Goal: Check status: Check status

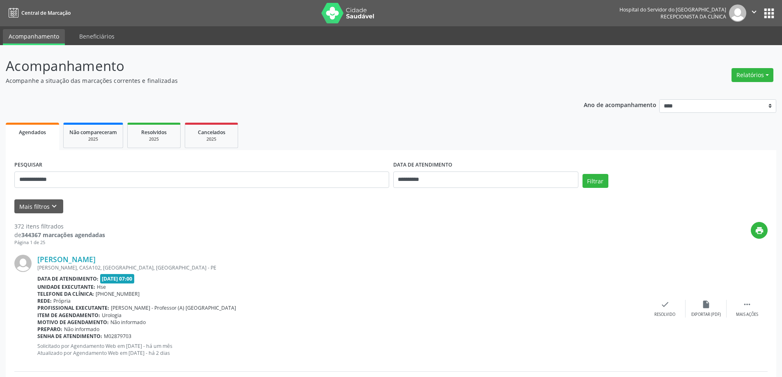
type input "**********"
click at [143, 177] on input "**********" at bounding box center [201, 180] width 375 height 16
click at [451, 175] on input "**********" at bounding box center [485, 180] width 185 height 16
click at [583, 174] on button "Filtrar" at bounding box center [596, 181] width 26 height 14
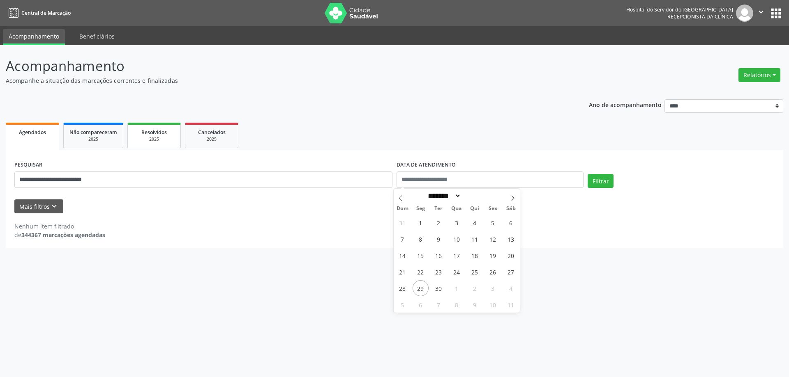
click at [165, 138] on div "2025" at bounding box center [153, 139] width 41 height 6
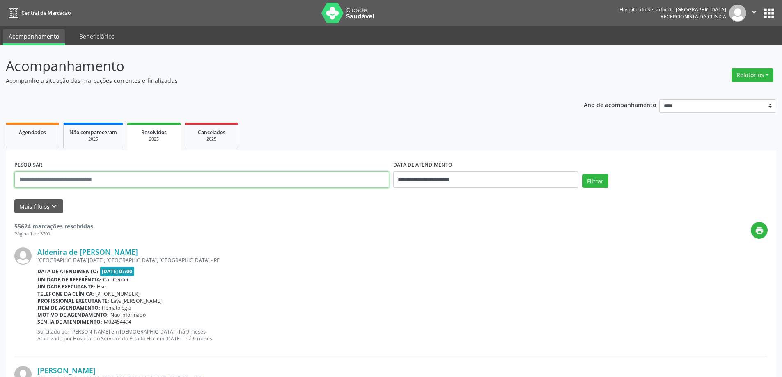
click at [91, 177] on input "text" at bounding box center [201, 180] width 375 height 16
paste input "**********"
type input "**********"
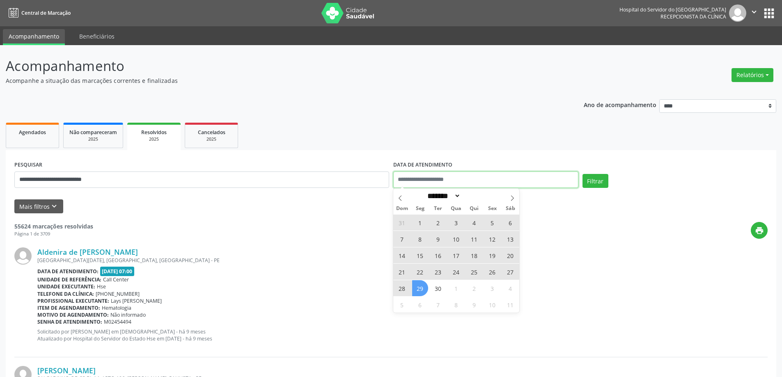
select select "*"
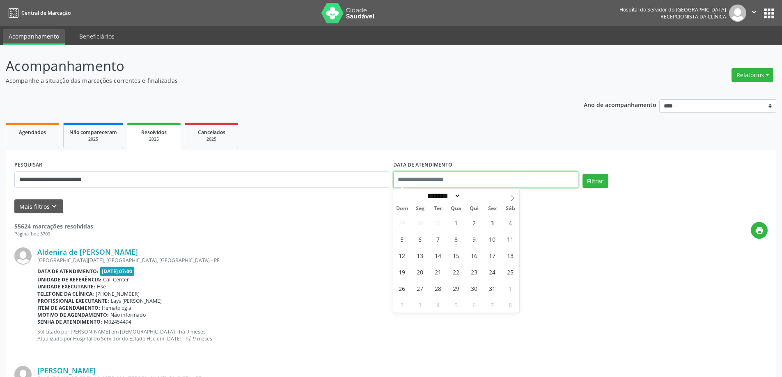
click at [583, 174] on button "Filtrar" at bounding box center [596, 181] width 26 height 14
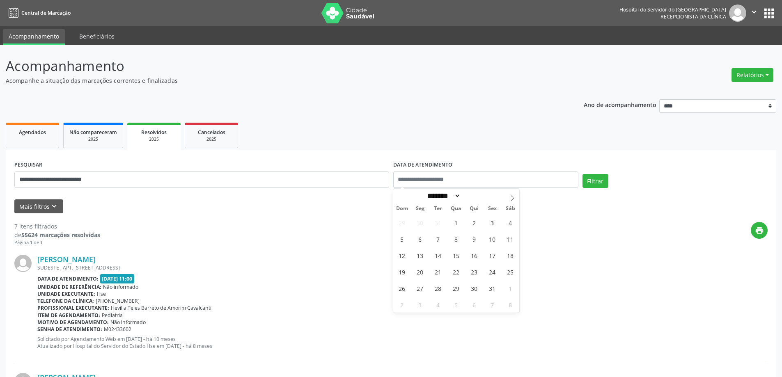
click at [224, 298] on div "Telefone da clínica: [PHONE_NUMBER]" at bounding box center [402, 301] width 731 height 7
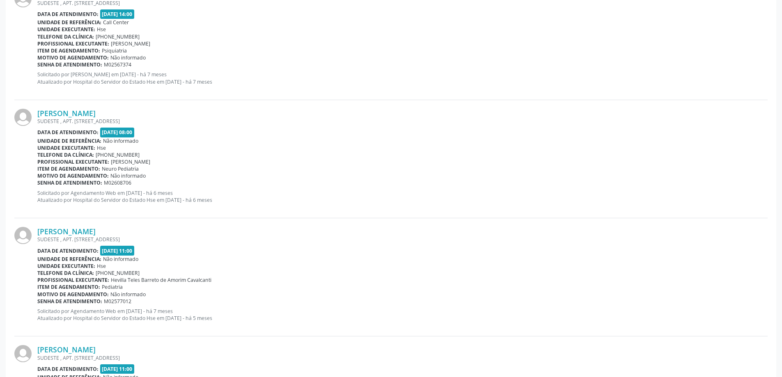
scroll to position [96, 0]
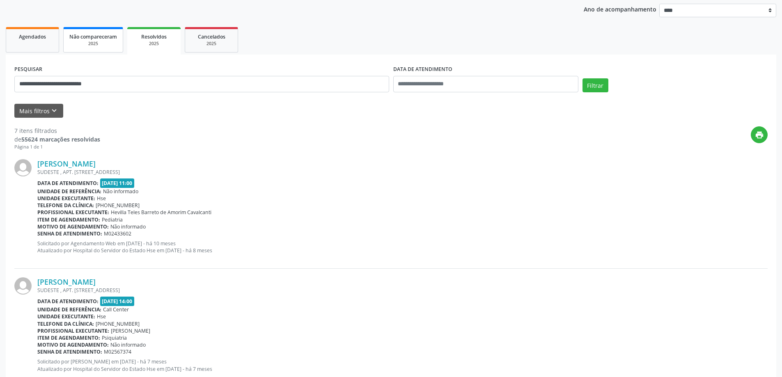
click at [104, 31] on link "Não compareceram 2025" at bounding box center [93, 39] width 60 height 25
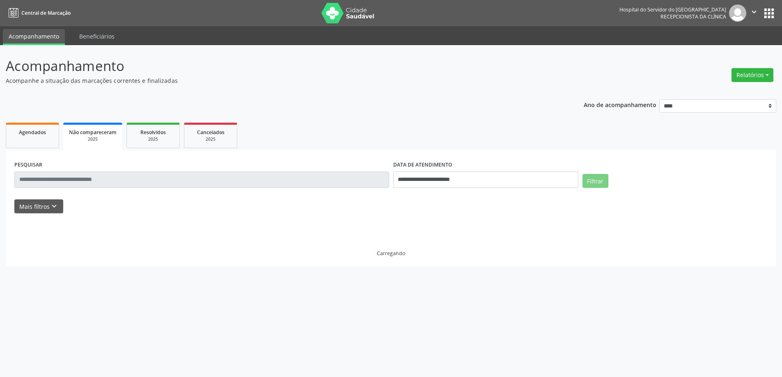
scroll to position [0, 0]
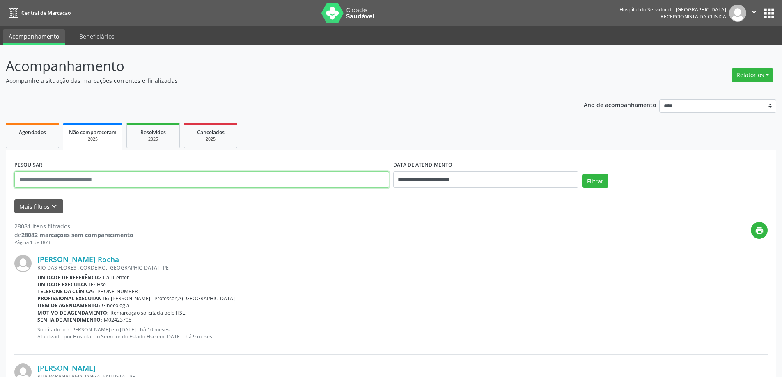
click at [121, 179] on input "text" at bounding box center [201, 180] width 375 height 16
paste input "**********"
type input "**********"
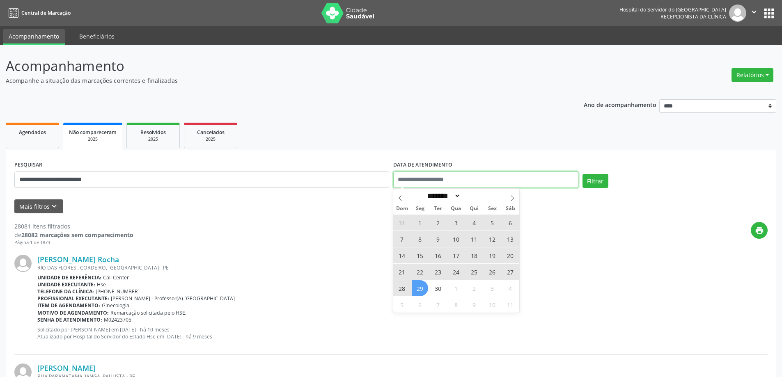
select select "*"
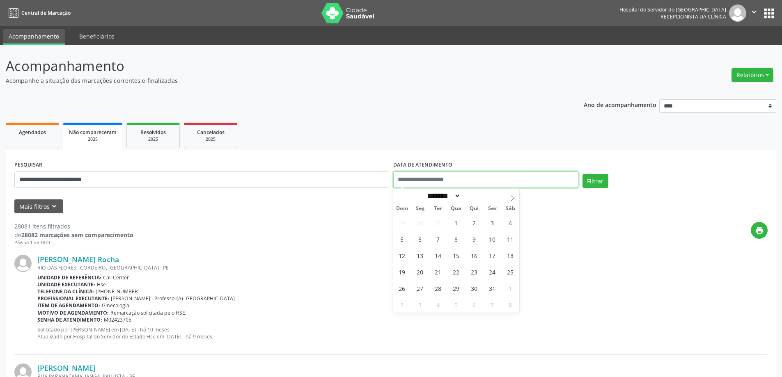
click at [583, 174] on button "Filtrar" at bounding box center [596, 181] width 26 height 14
click at [258, 283] on div "Unidade executante: Hse" at bounding box center [402, 284] width 731 height 7
click at [37, 135] on span "Agendados" at bounding box center [32, 132] width 27 height 7
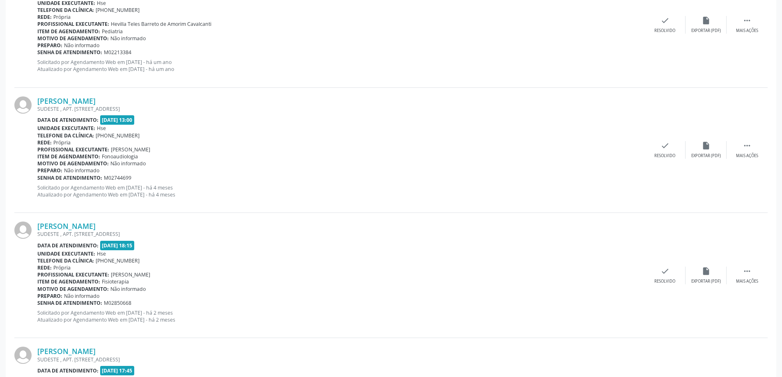
scroll to position [205, 0]
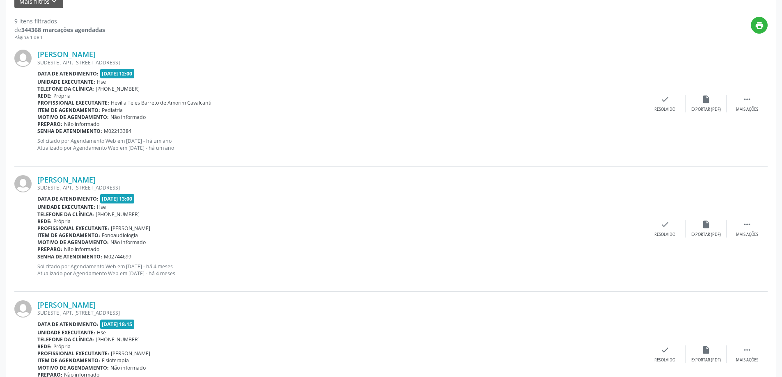
drag, startPoint x: 187, startPoint y: 269, endPoint x: 124, endPoint y: 224, distance: 77.5
click at [124, 224] on div "[PERSON_NAME] SUDESTE , APT. [STREET_ADDRESS] Data de atendimento: [DATE] 13:00…" at bounding box center [340, 229] width 607 height 108
click at [120, 233] on span "Fonoaudiologia" at bounding box center [120, 235] width 36 height 7
drag, startPoint x: 111, startPoint y: 228, endPoint x: 239, endPoint y: 228, distance: 128.5
click at [239, 228] on div "Profissional executante: [PERSON_NAME]" at bounding box center [340, 228] width 607 height 7
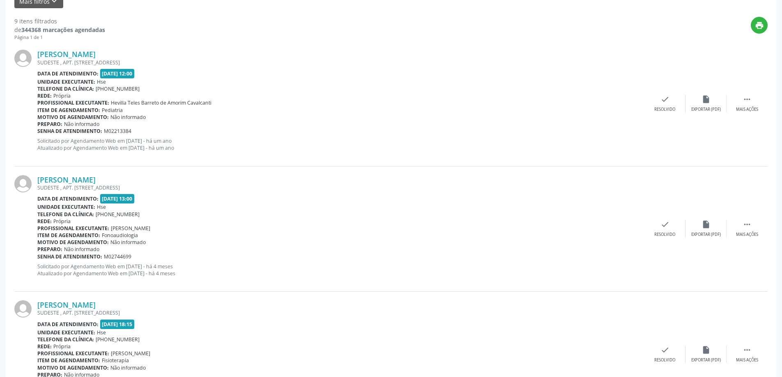
click at [147, 242] on div "Motivo de agendamento: Não informado" at bounding box center [340, 242] width 607 height 7
drag, startPoint x: 142, startPoint y: 238, endPoint x: 101, endPoint y: 237, distance: 40.7
click at [101, 237] on div "Item de agendamento: Fonoaudiologia" at bounding box center [340, 235] width 607 height 7
click at [162, 238] on div "Item de agendamento: Fonoaudiologia" at bounding box center [340, 235] width 607 height 7
click at [96, 175] on link "[PERSON_NAME]" at bounding box center [66, 179] width 58 height 9
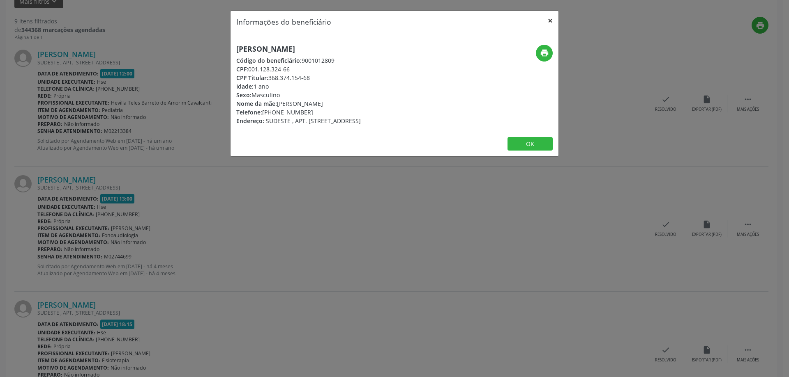
click at [549, 19] on button "×" at bounding box center [550, 21] width 16 height 20
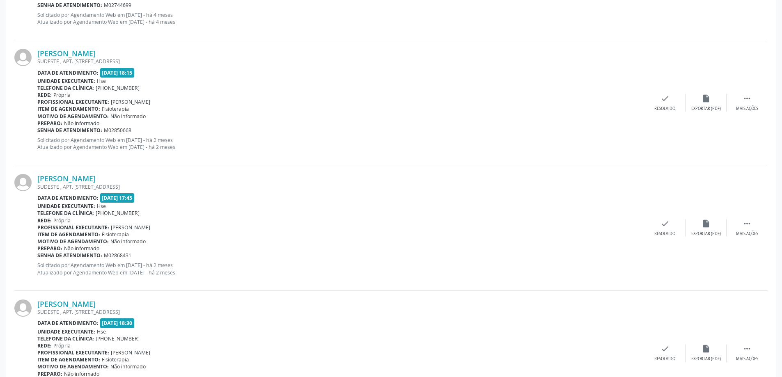
scroll to position [493, 0]
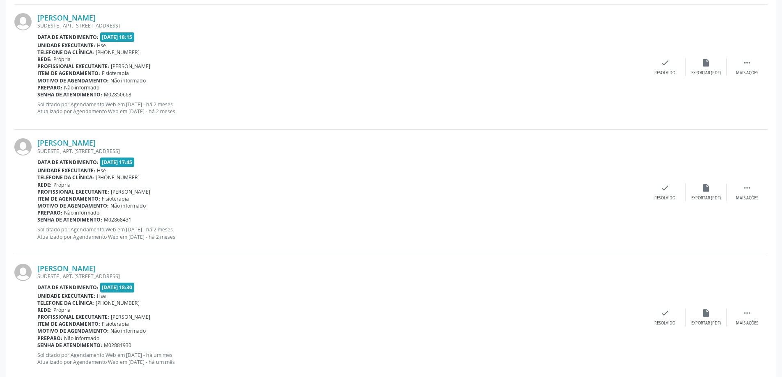
drag, startPoint x: 124, startPoint y: 207, endPoint x: 38, endPoint y: 161, distance: 98.3
click at [38, 161] on div "[PERSON_NAME] SUDESTE , APT. [STREET_ADDRESS] Data de atendimento: [DATE] 17:45…" at bounding box center [340, 192] width 607 height 108
click at [243, 234] on p "Solicitado por Agendamento Web em [DATE] - há 2 meses Atualizado por Agendament…" at bounding box center [340, 233] width 607 height 14
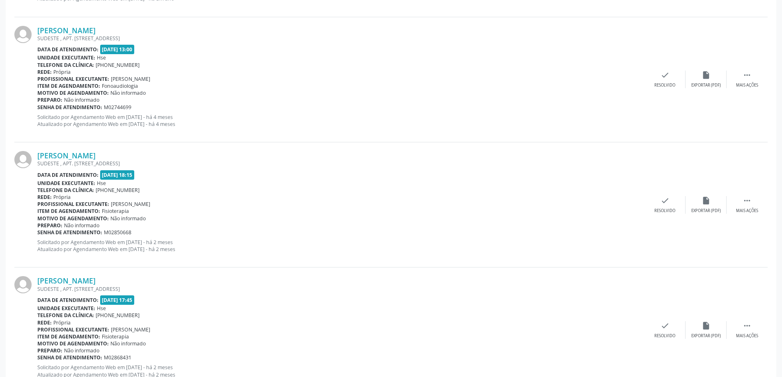
drag, startPoint x: 150, startPoint y: 355, endPoint x: 100, endPoint y: 323, distance: 59.6
click at [100, 323] on div "[PERSON_NAME] SUDESTE , APT. [STREET_ADDRESS] Data de atendimento: [DATE] 17:45…" at bounding box center [340, 330] width 607 height 108
click at [205, 237] on div "[PERSON_NAME] SUDESTE , APT. [STREET_ADDRESS] Data de atendimento: [DATE] 18:15…" at bounding box center [340, 205] width 607 height 108
drag, startPoint x: 163, startPoint y: 216, endPoint x: 115, endPoint y: 199, distance: 50.7
click at [115, 199] on div "[PERSON_NAME] SUDESTE , APT. [STREET_ADDRESS] Data de atendimento: [DATE] 18:15…" at bounding box center [340, 205] width 607 height 108
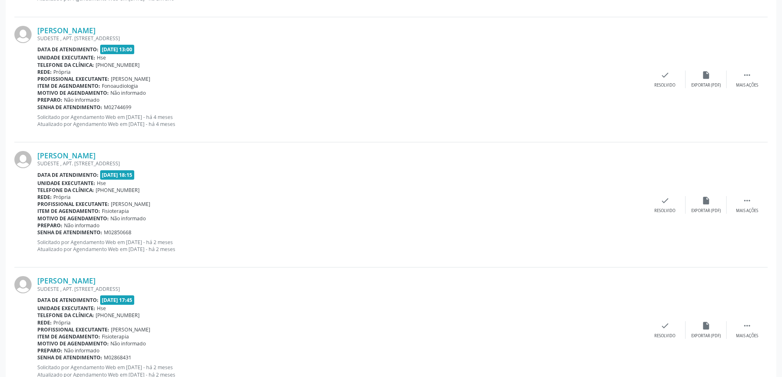
click at [178, 280] on div "[PERSON_NAME]" at bounding box center [340, 280] width 607 height 9
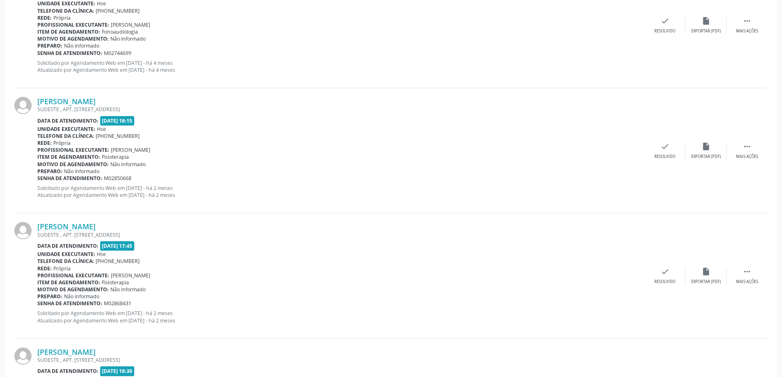
scroll to position [519, 0]
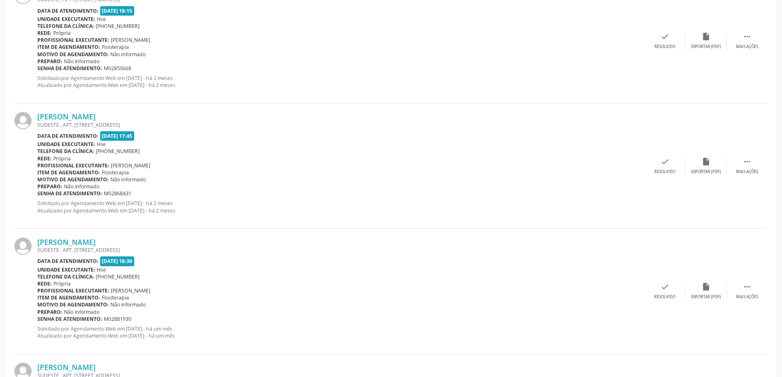
drag, startPoint x: 153, startPoint y: 317, endPoint x: 124, endPoint y: 285, distance: 43.0
click at [126, 290] on div "[PERSON_NAME] SUDESTE , APT. [STREET_ADDRESS] Data de atendimento: [DATE] 18:30…" at bounding box center [340, 292] width 607 height 108
click at [240, 294] on div "Profissional executante: [PERSON_NAME]" at bounding box center [340, 290] width 607 height 7
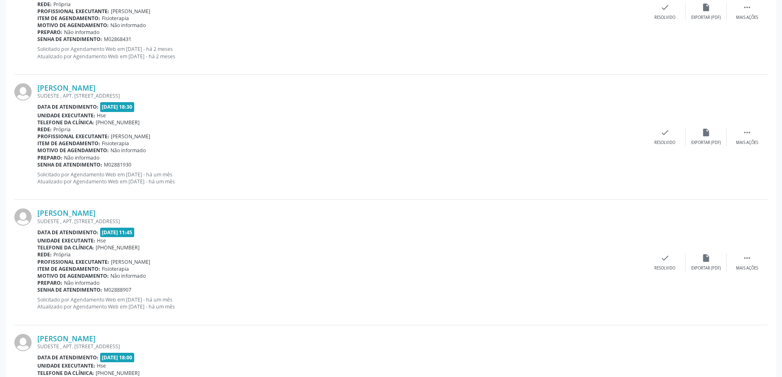
scroll to position [683, 0]
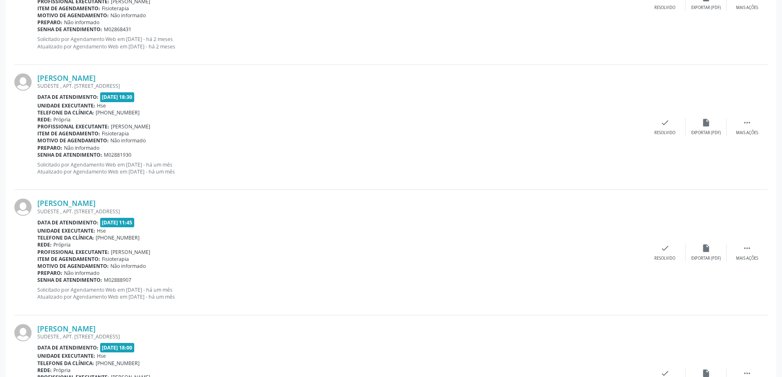
drag, startPoint x: 154, startPoint y: 273, endPoint x: 145, endPoint y: 263, distance: 13.1
click at [146, 264] on div "[PERSON_NAME] SUDESTE , APT. [STREET_ADDRESS] Data de atendimento: [DATE] 11:45…" at bounding box center [340, 253] width 607 height 108
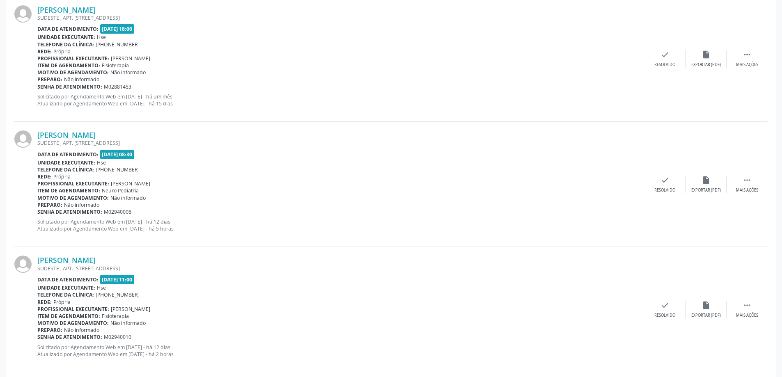
scroll to position [1012, 0]
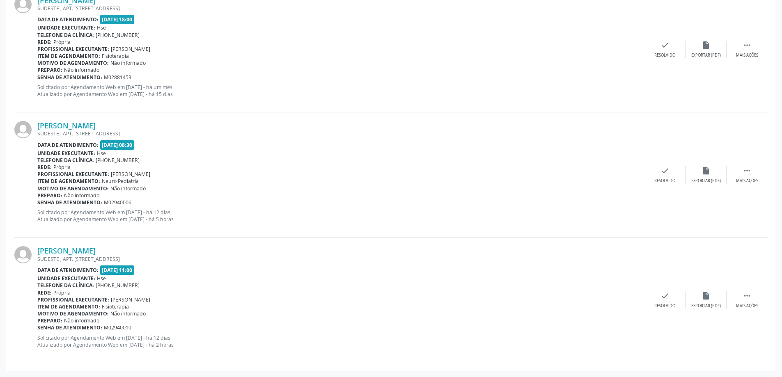
click at [208, 295] on div "Rede: [GEOGRAPHIC_DATA]" at bounding box center [340, 293] width 607 height 7
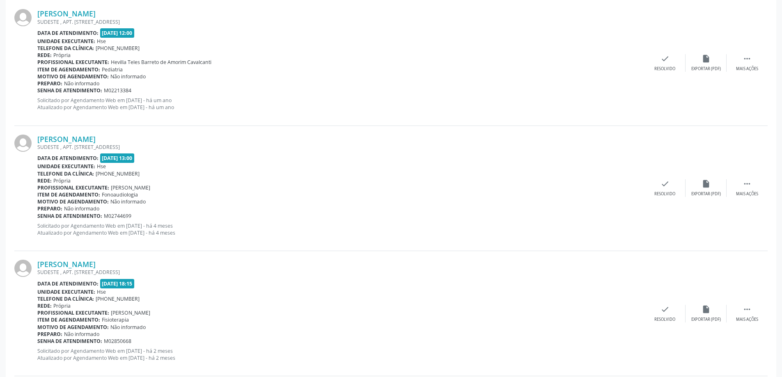
scroll to position [232, 0]
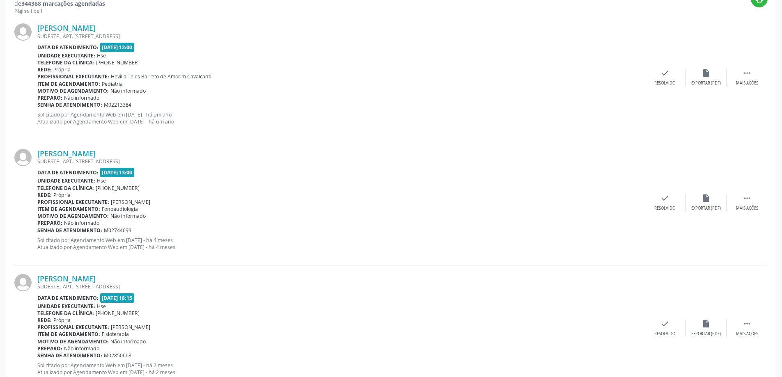
drag, startPoint x: 136, startPoint y: 220, endPoint x: 113, endPoint y: 200, distance: 30.6
click at [113, 200] on div "[PERSON_NAME] SUDESTE , APT. [STREET_ADDRESS] Data de atendimento: [DATE] 13:00…" at bounding box center [340, 203] width 607 height 108
click at [111, 200] on span "[PERSON_NAME]" at bounding box center [130, 202] width 39 height 7
drag, startPoint x: 110, startPoint y: 200, endPoint x: 225, endPoint y: 212, distance: 115.2
click at [225, 212] on div "[PERSON_NAME] SUDESTE , APT. [STREET_ADDRESS] Data de atendimento: [DATE] 13:00…" at bounding box center [340, 203] width 607 height 108
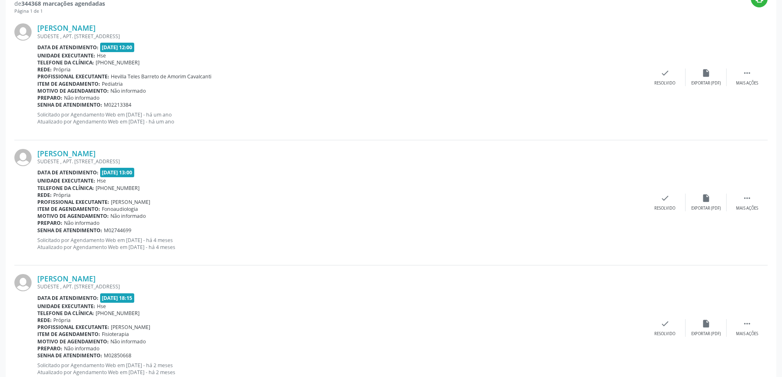
click at [169, 221] on div "Preparo: Não informado" at bounding box center [340, 223] width 607 height 7
drag, startPoint x: 110, startPoint y: 201, endPoint x: 304, endPoint y: 201, distance: 193.8
click at [303, 201] on div "Profissional executante: [PERSON_NAME]" at bounding box center [340, 202] width 607 height 7
click at [290, 200] on div "Profissional executante: [PERSON_NAME]" at bounding box center [340, 202] width 607 height 7
click at [150, 202] on span "[PERSON_NAME]" at bounding box center [130, 202] width 39 height 7
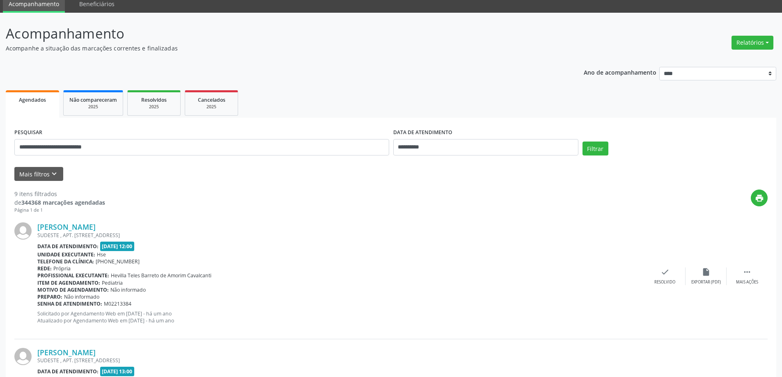
scroll to position [26, 0]
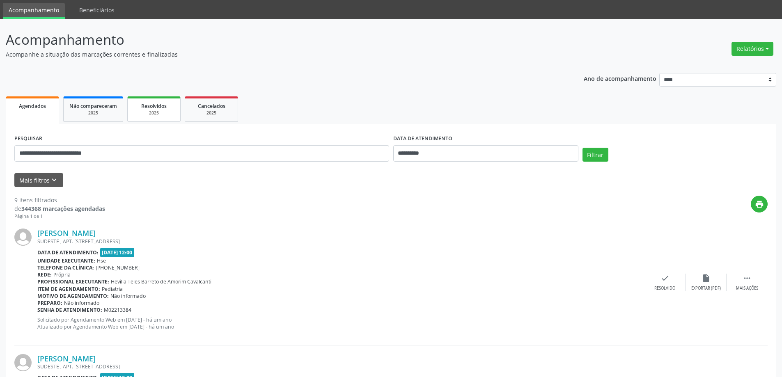
click at [168, 112] on div "2025" at bounding box center [153, 113] width 41 height 6
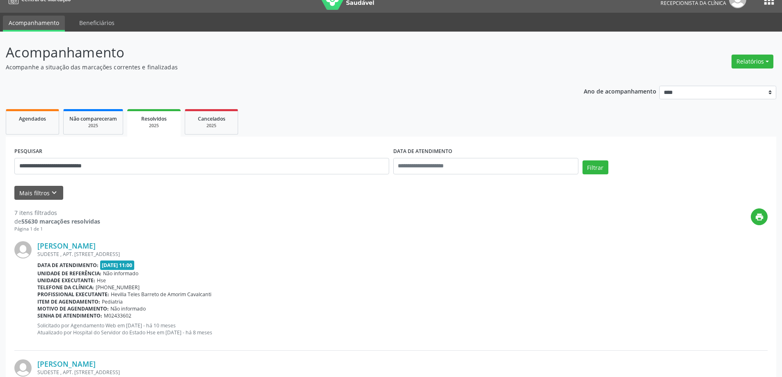
scroll to position [0, 0]
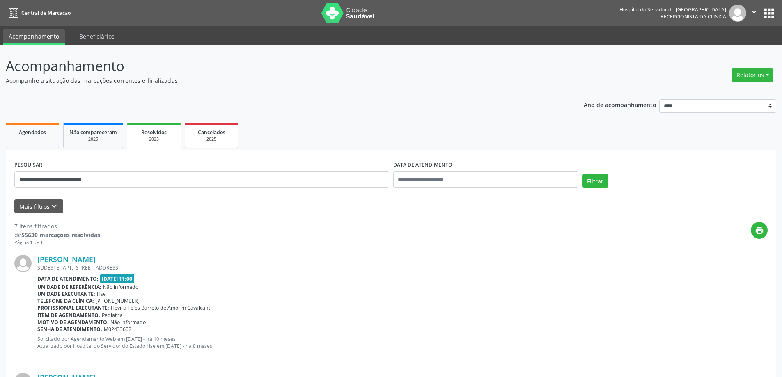
click at [204, 132] on span "Cancelados" at bounding box center [212, 132] width 28 height 7
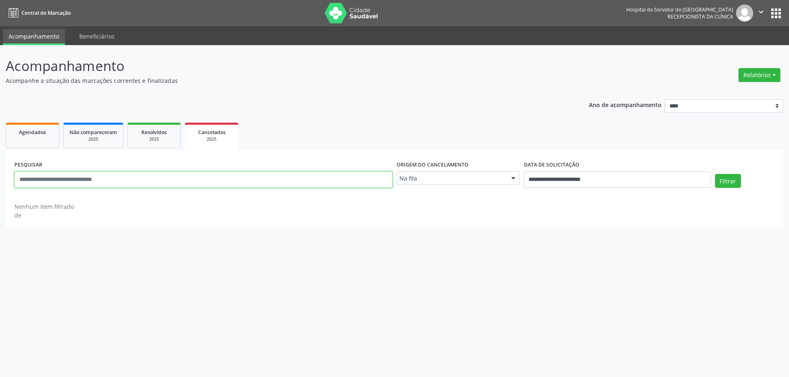
click at [217, 175] on input "text" at bounding box center [203, 180] width 378 height 16
paste input "********"
type input "**********"
click at [581, 178] on input "**********" at bounding box center [617, 180] width 187 height 16
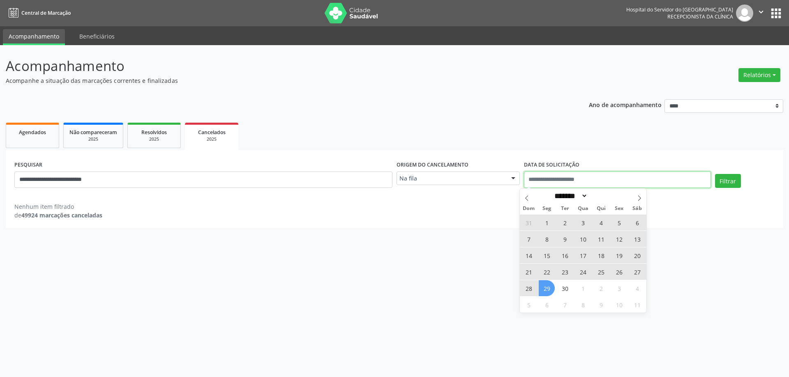
select select "*"
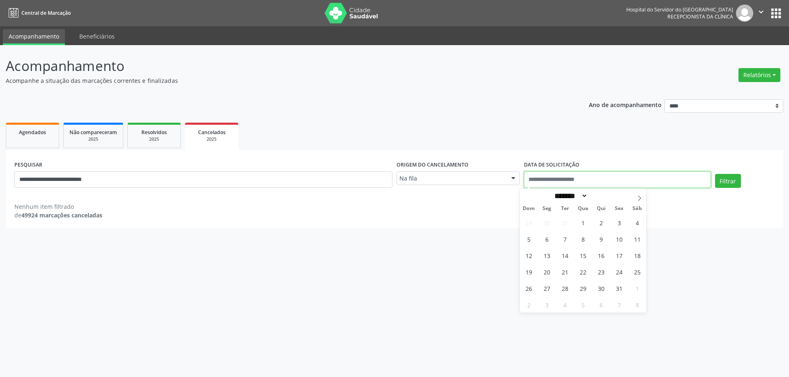
click at [715, 174] on button "Filtrar" at bounding box center [728, 181] width 26 height 14
click at [190, 189] on div "**********" at bounding box center [203, 176] width 382 height 35
click at [163, 176] on input "**********" at bounding box center [203, 180] width 378 height 16
drag, startPoint x: 221, startPoint y: 230, endPoint x: 241, endPoint y: 214, distance: 24.6
click at [222, 229] on div "**********" at bounding box center [394, 211] width 789 height 332
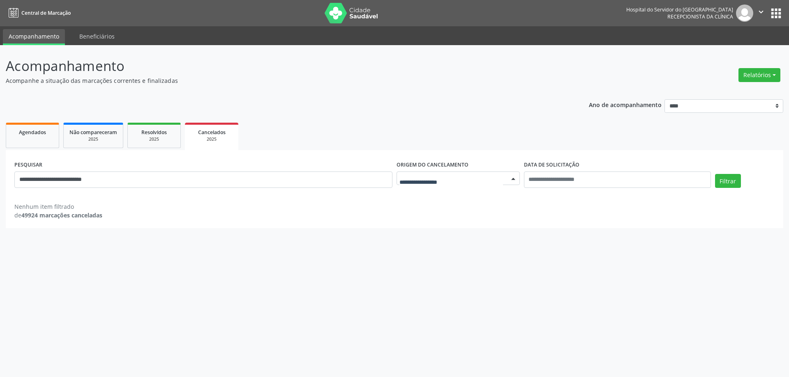
click at [444, 183] on div at bounding box center [457, 179] width 123 height 14
click at [430, 208] on span "Agendados" at bounding box center [417, 210] width 31 height 8
select select "*"
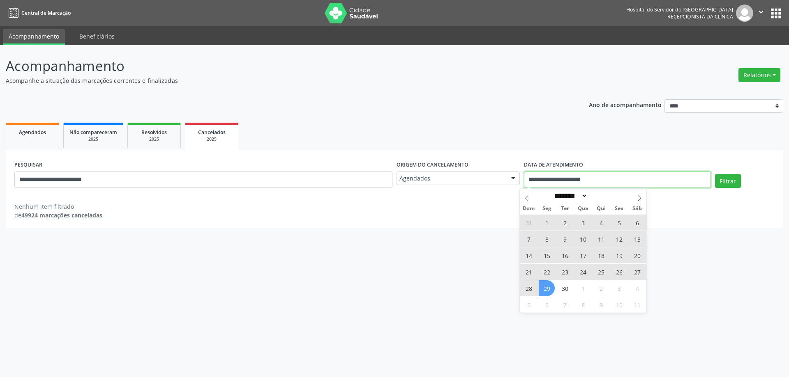
click at [624, 181] on input "**********" at bounding box center [617, 180] width 187 height 16
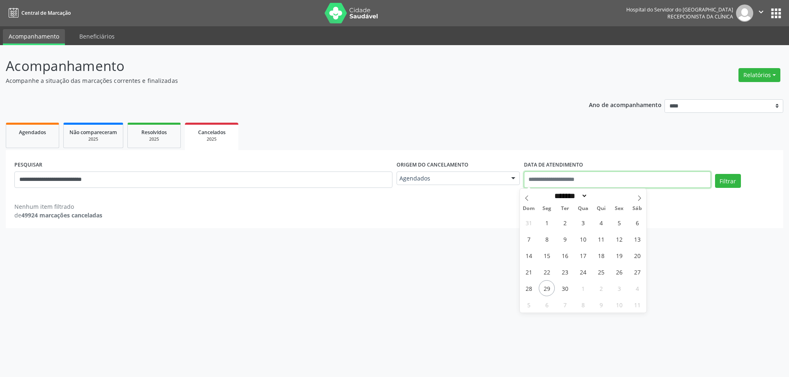
click at [715, 174] on button "Filtrar" at bounding box center [728, 181] width 26 height 14
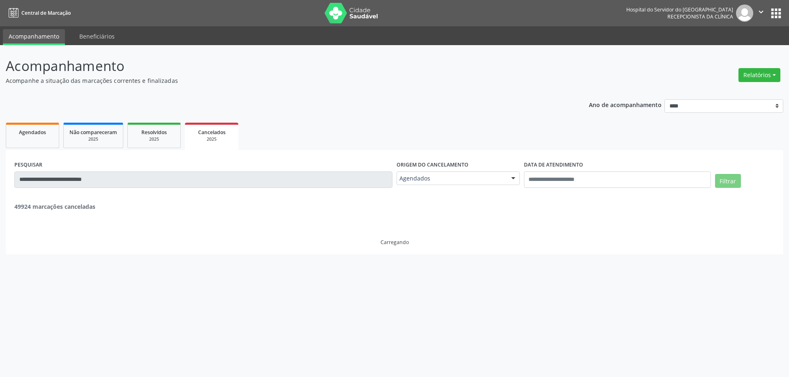
click at [220, 239] on div "Carregando" at bounding box center [394, 228] width 760 height 35
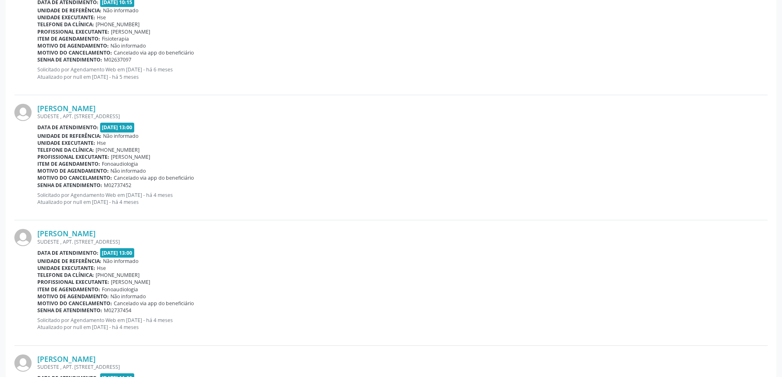
scroll to position [780, 0]
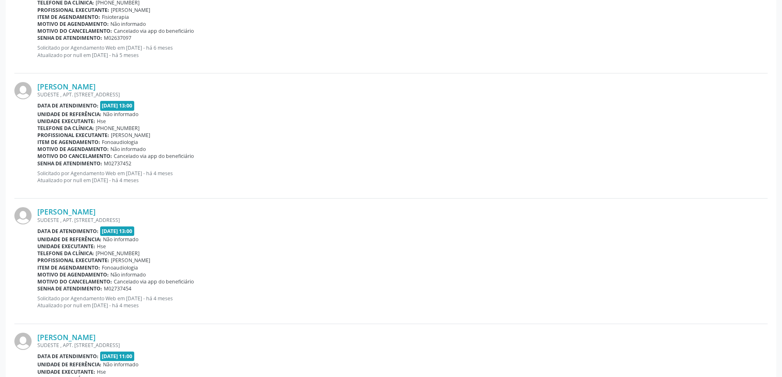
drag, startPoint x: 103, startPoint y: 105, endPoint x: 175, endPoint y: 103, distance: 71.9
click at [175, 103] on div "Data de atendimento: [DATE] 13:00" at bounding box center [402, 105] width 731 height 9
drag, startPoint x: 102, startPoint y: 106, endPoint x: 149, endPoint y: 106, distance: 47.2
click at [149, 106] on div "Data de atendimento: [DATE] 13:00" at bounding box center [402, 105] width 731 height 9
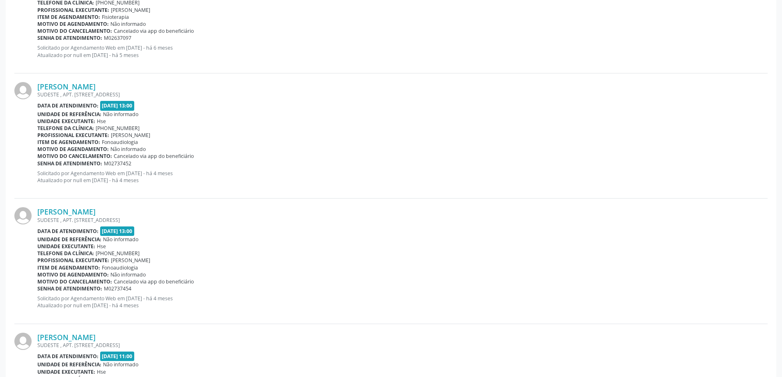
click at [249, 133] on div "Profissional executante: [PERSON_NAME]" at bounding box center [402, 135] width 731 height 7
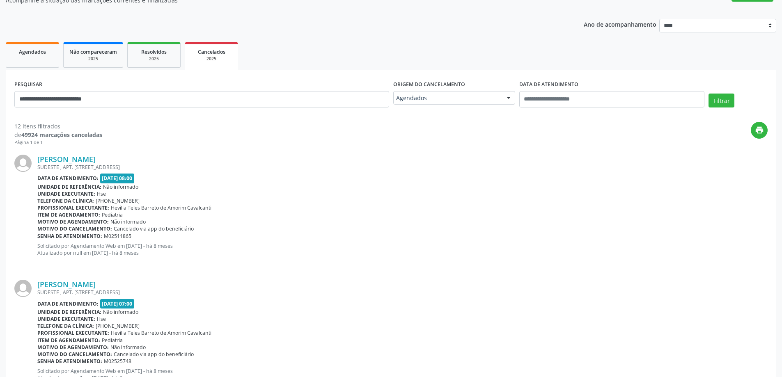
scroll to position [0, 0]
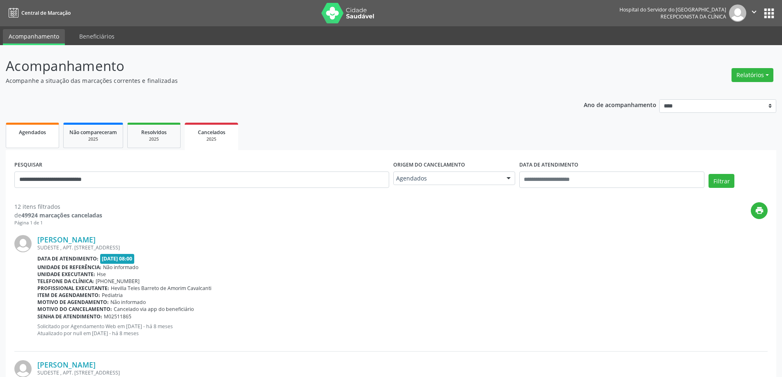
click at [40, 131] on span "Agendados" at bounding box center [32, 132] width 27 height 7
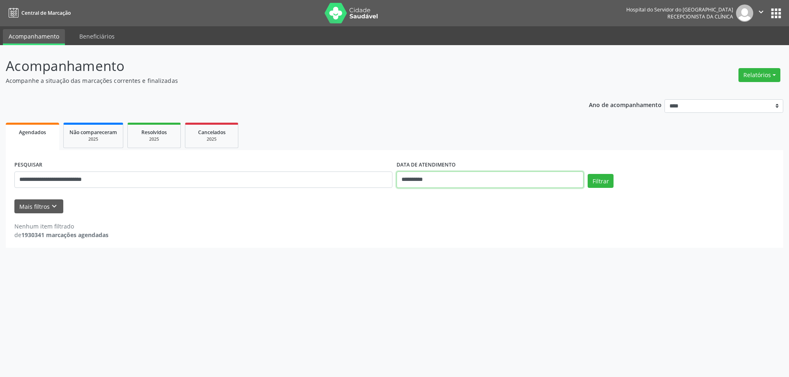
click at [508, 177] on input "**********" at bounding box center [489, 180] width 187 height 16
click at [352, 181] on input "**********" at bounding box center [203, 180] width 378 height 16
click at [587, 174] on button "Filtrar" at bounding box center [600, 181] width 26 height 14
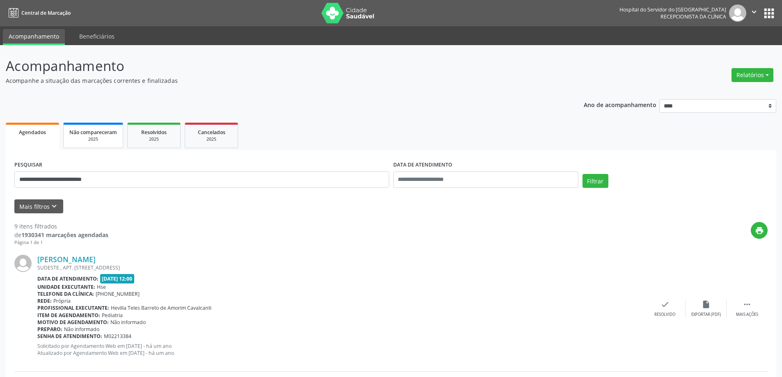
click at [97, 139] on div "2025" at bounding box center [93, 139] width 48 height 6
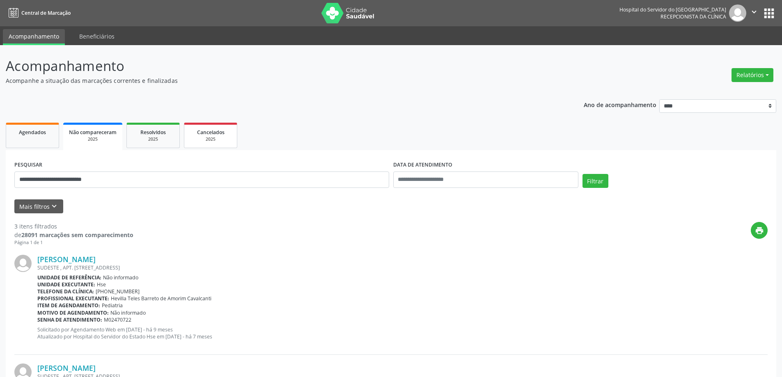
click at [219, 140] on div "2025" at bounding box center [210, 139] width 41 height 6
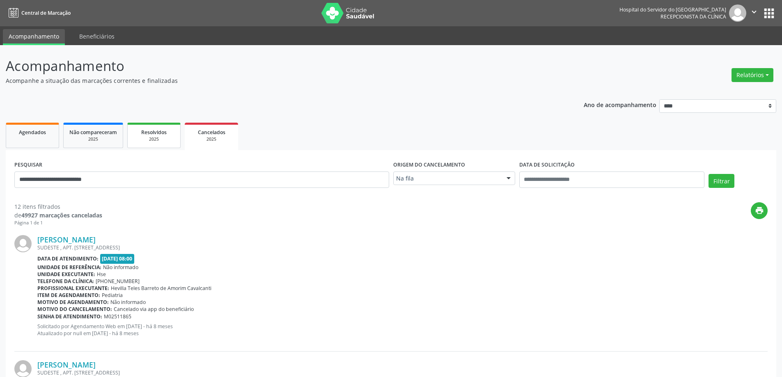
click at [161, 138] on div "2025" at bounding box center [153, 139] width 41 height 6
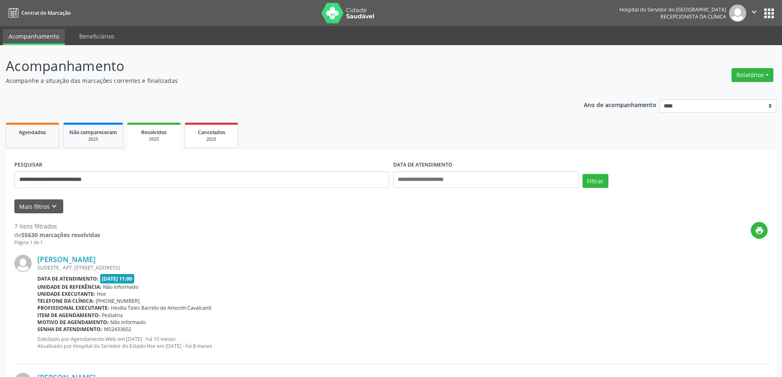
click at [223, 131] on span "Cancelados" at bounding box center [212, 132] width 28 height 7
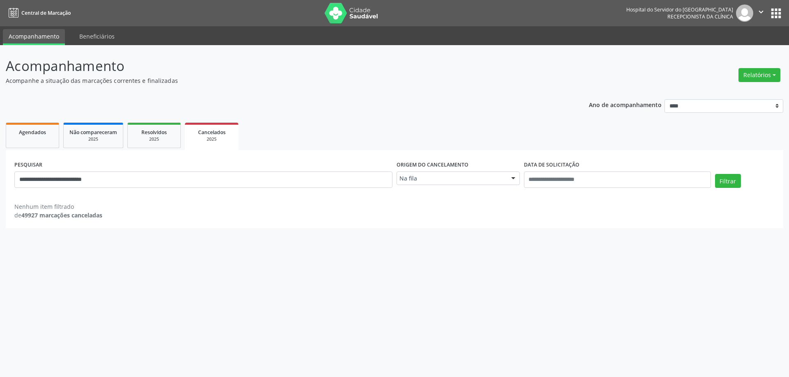
click at [196, 147] on link "Cancelados 2025" at bounding box center [211, 137] width 53 height 28
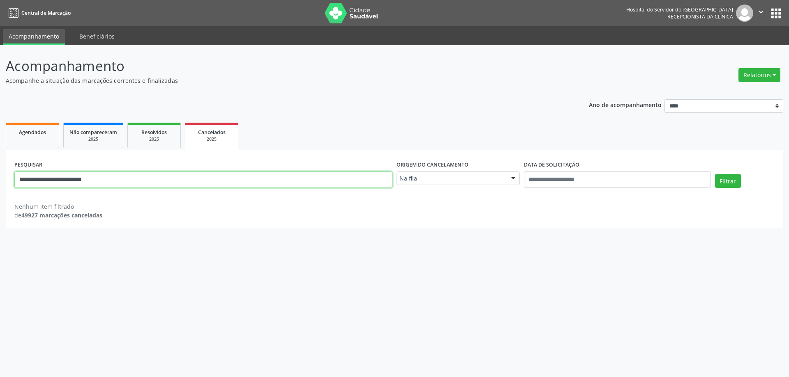
click at [124, 182] on input "**********" at bounding box center [203, 180] width 378 height 16
click at [164, 226] on div "**********" at bounding box center [394, 189] width 777 height 78
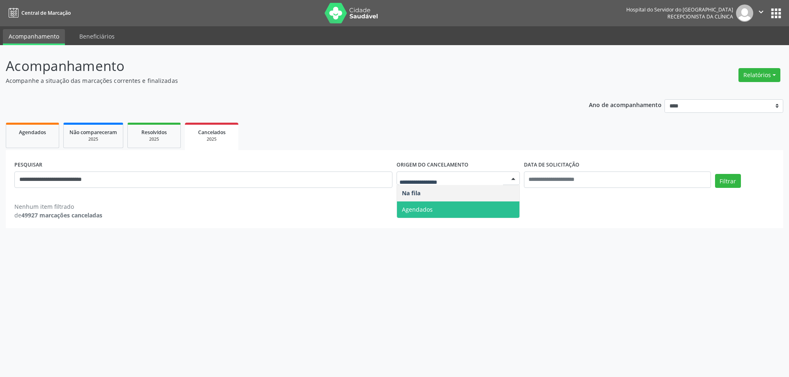
click at [431, 209] on span "Agendados" at bounding box center [417, 210] width 31 height 8
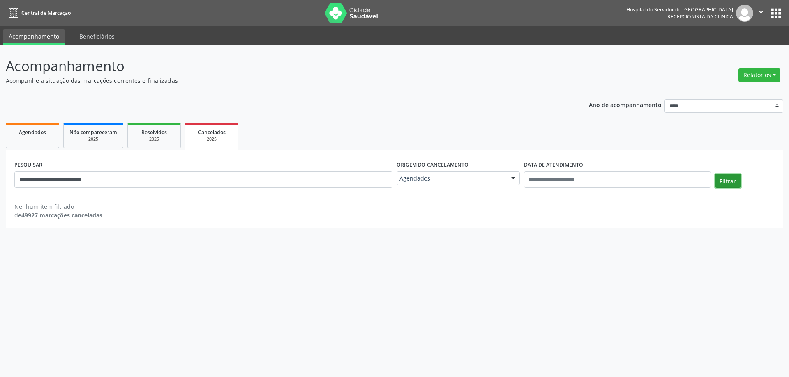
click at [723, 178] on button "Filtrar" at bounding box center [728, 181] width 26 height 14
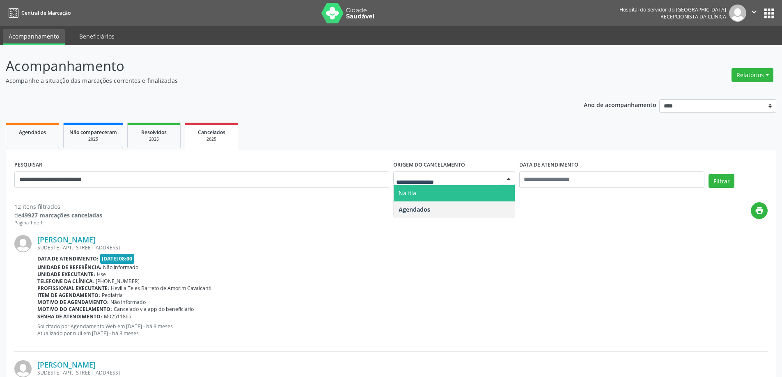
click at [435, 196] on span "Na fila" at bounding box center [454, 193] width 121 height 16
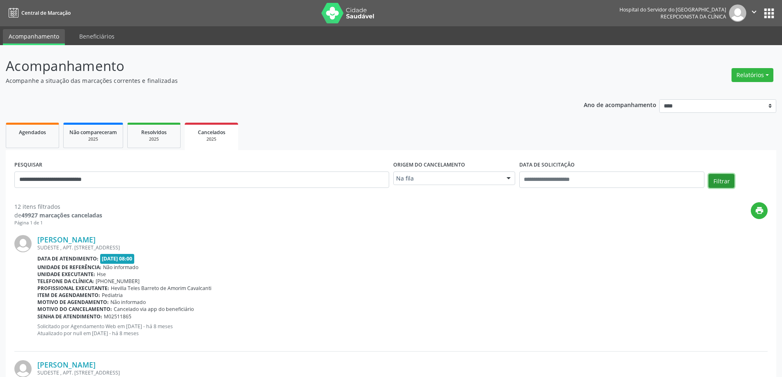
click at [730, 186] on button "Filtrar" at bounding box center [722, 181] width 26 height 14
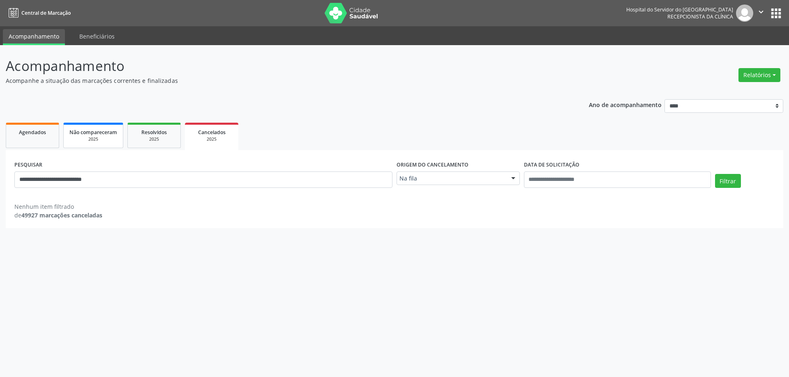
click at [119, 138] on link "Não compareceram 2025" at bounding box center [93, 135] width 60 height 25
